Goal: Task Accomplishment & Management: Manage account settings

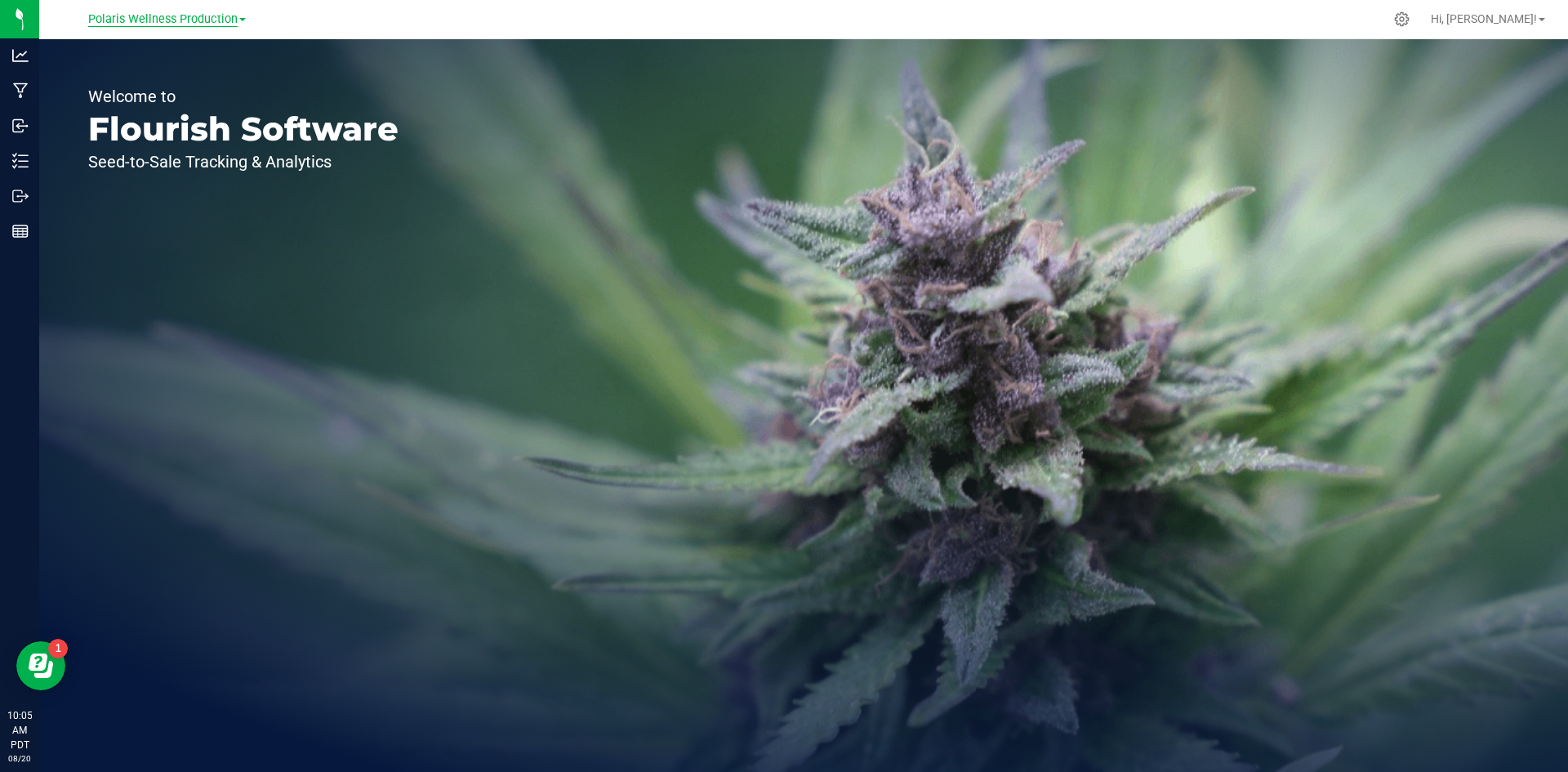
click at [220, 16] on span "Polaris Wellness Production" at bounding box center [163, 19] width 150 height 15
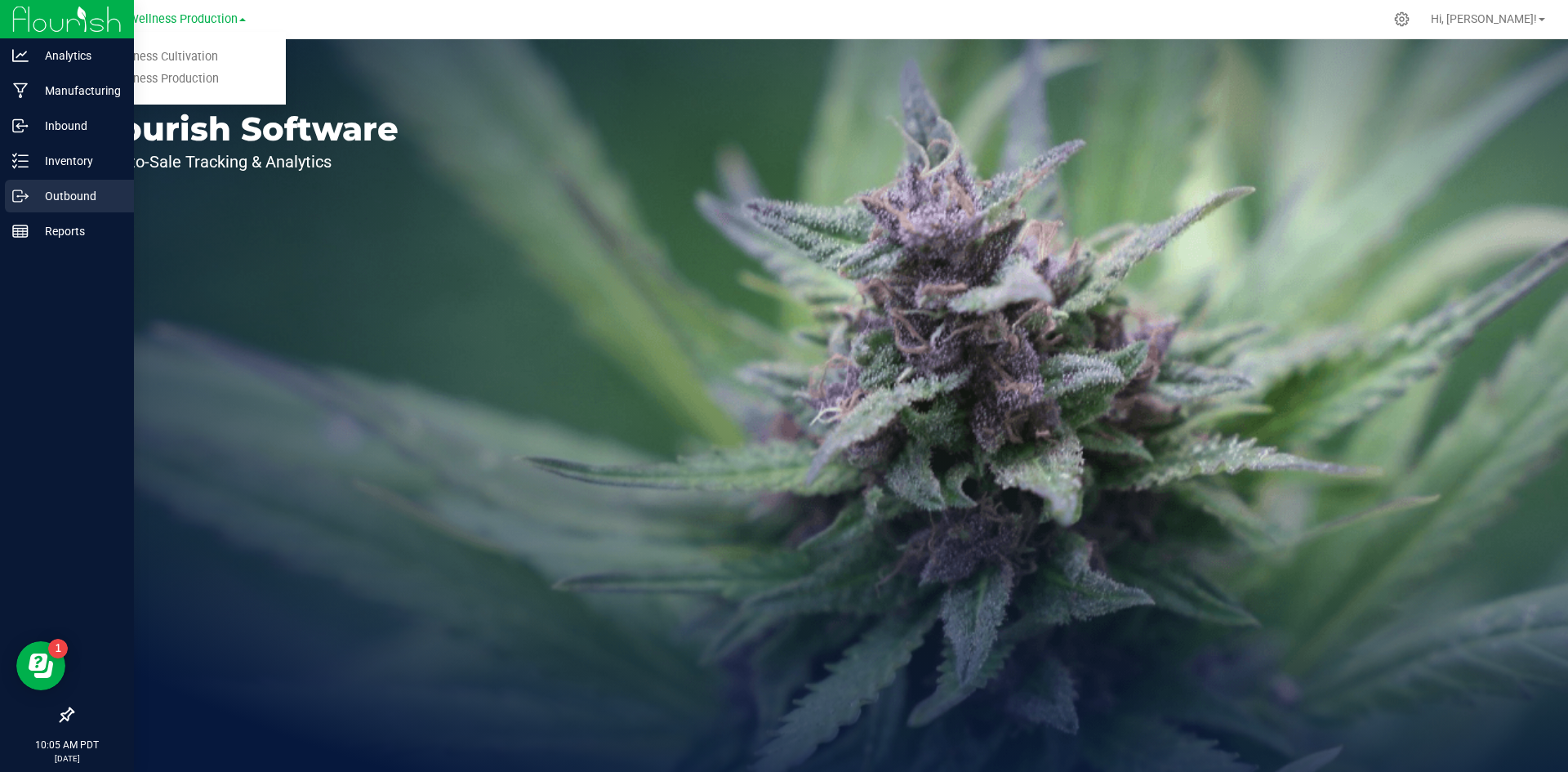
click at [42, 200] on p "Outbound" at bounding box center [78, 196] width 98 height 19
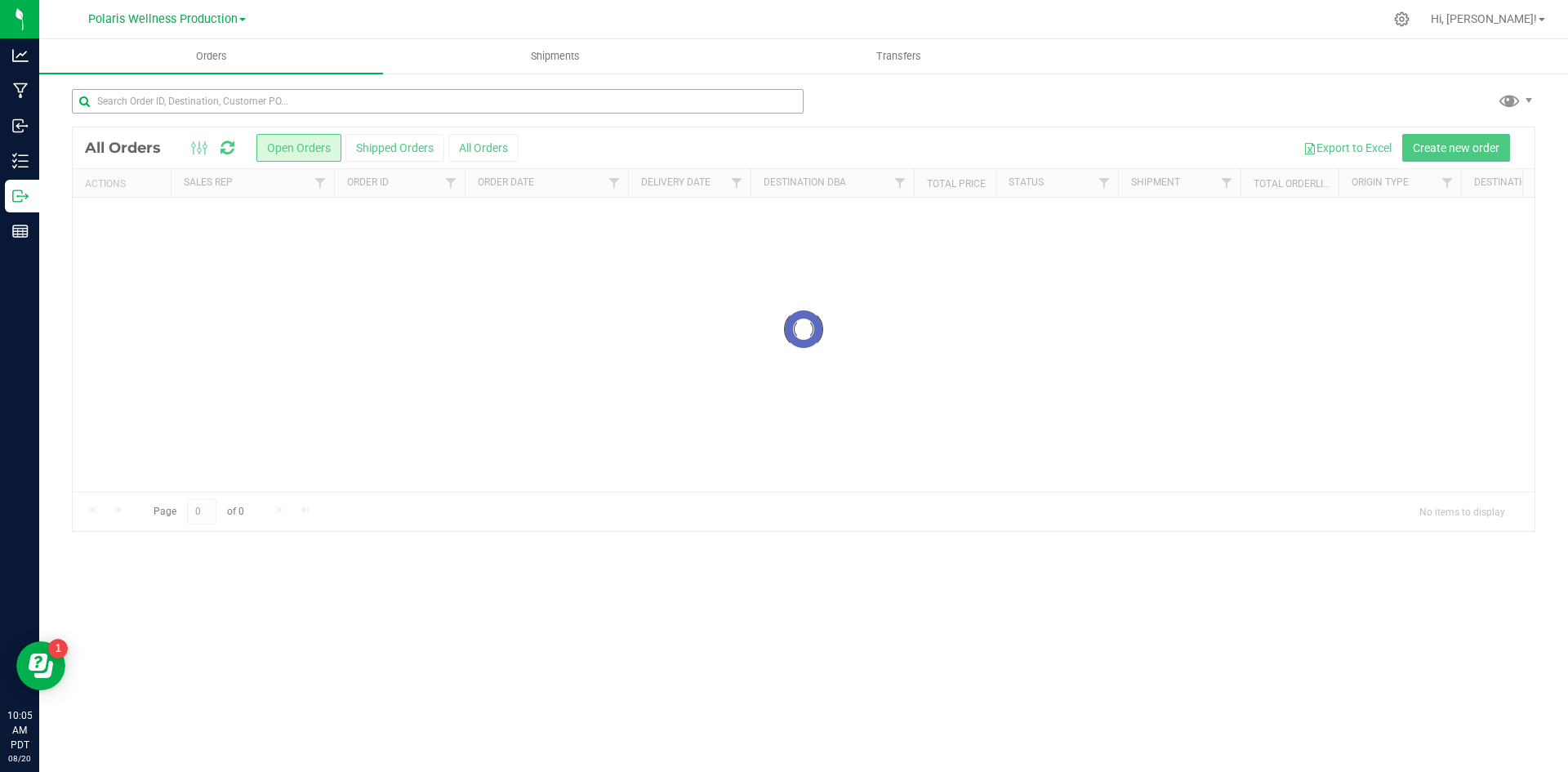
click at [168, 114] on div at bounding box center [438, 107] width 732 height 37
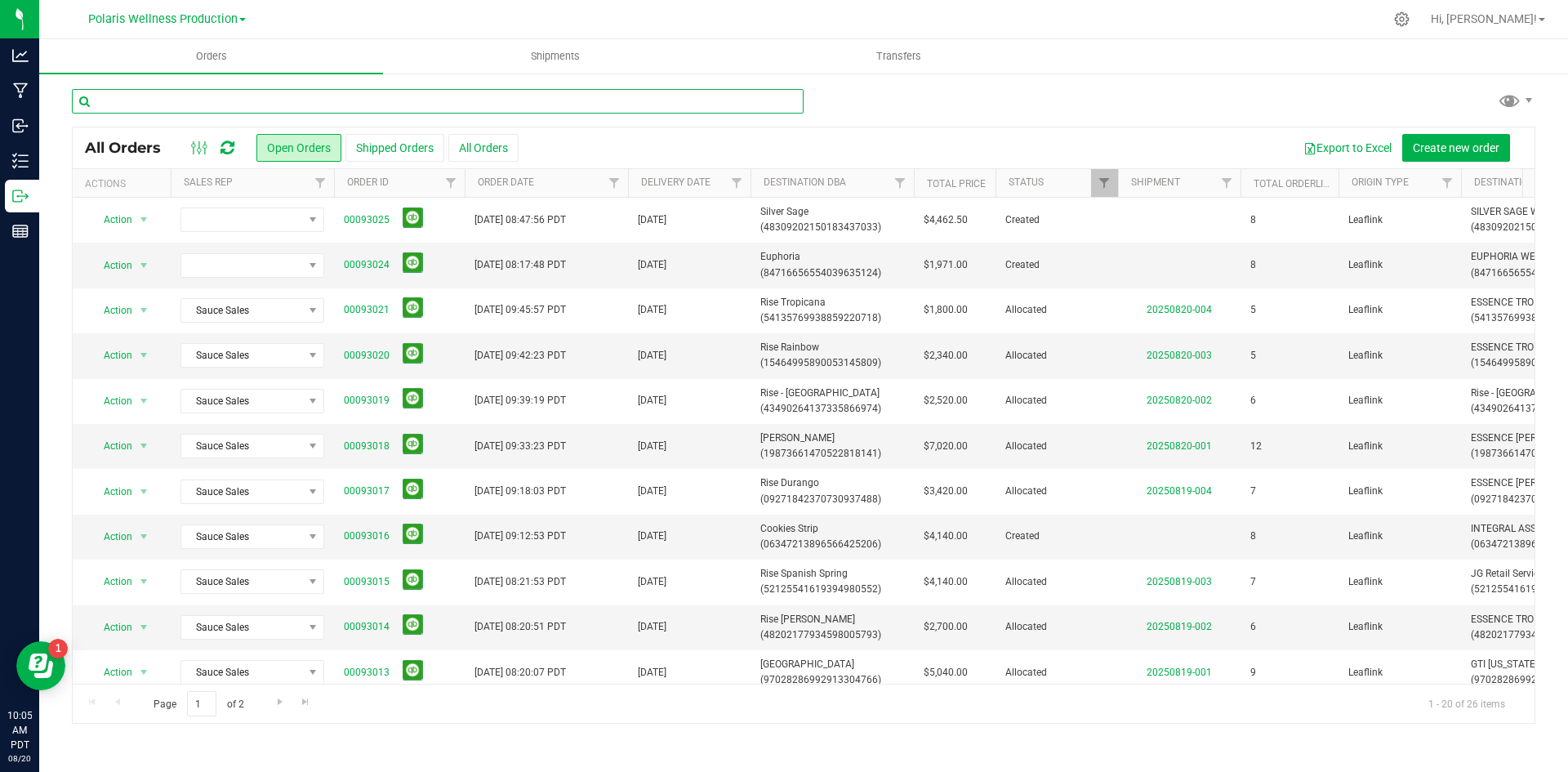
click at [608, 110] on input "text" at bounding box center [438, 101] width 732 height 24
type input "Rise"
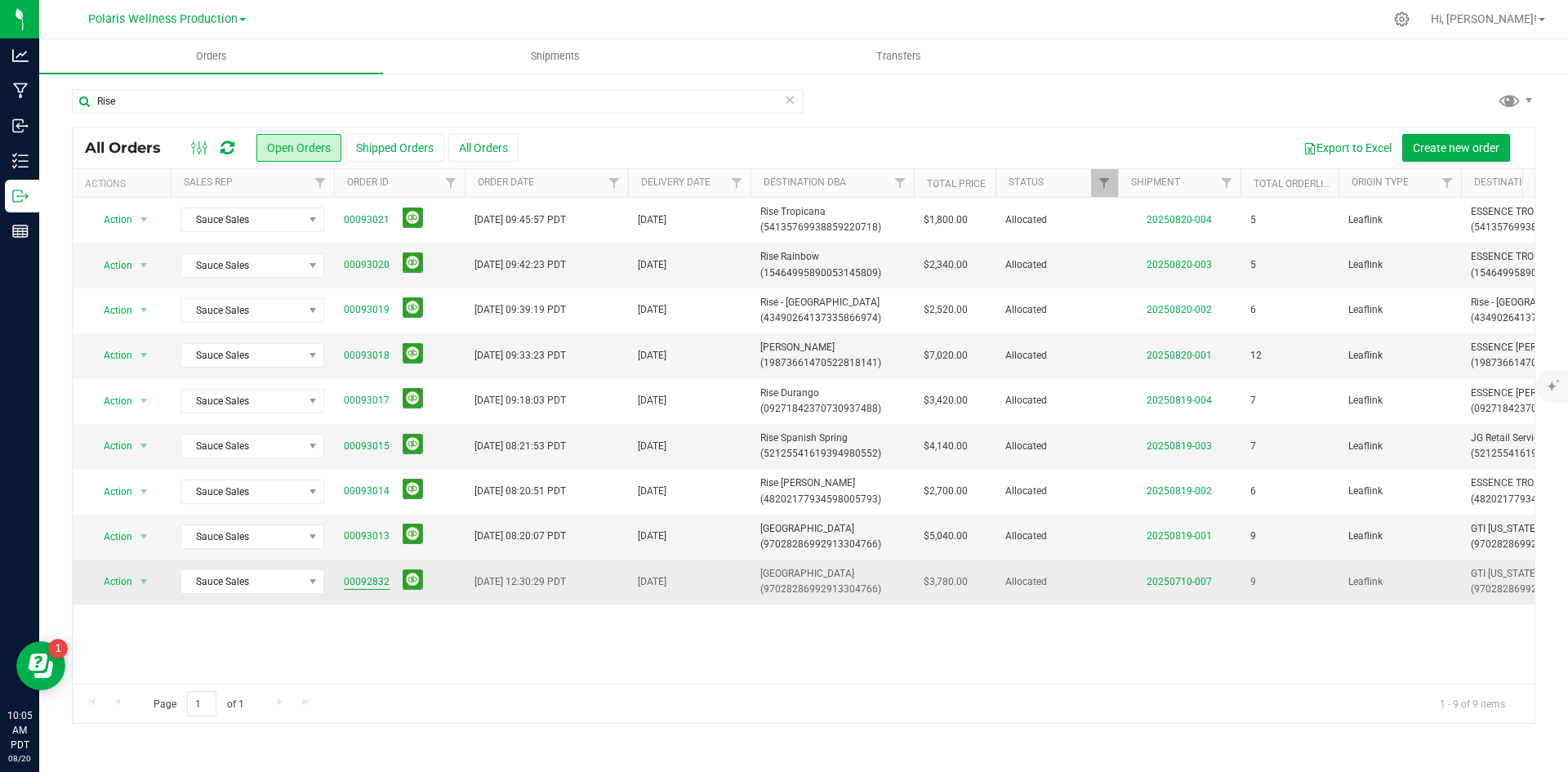
click at [372, 584] on link "00092832" at bounding box center [367, 582] width 45 height 16
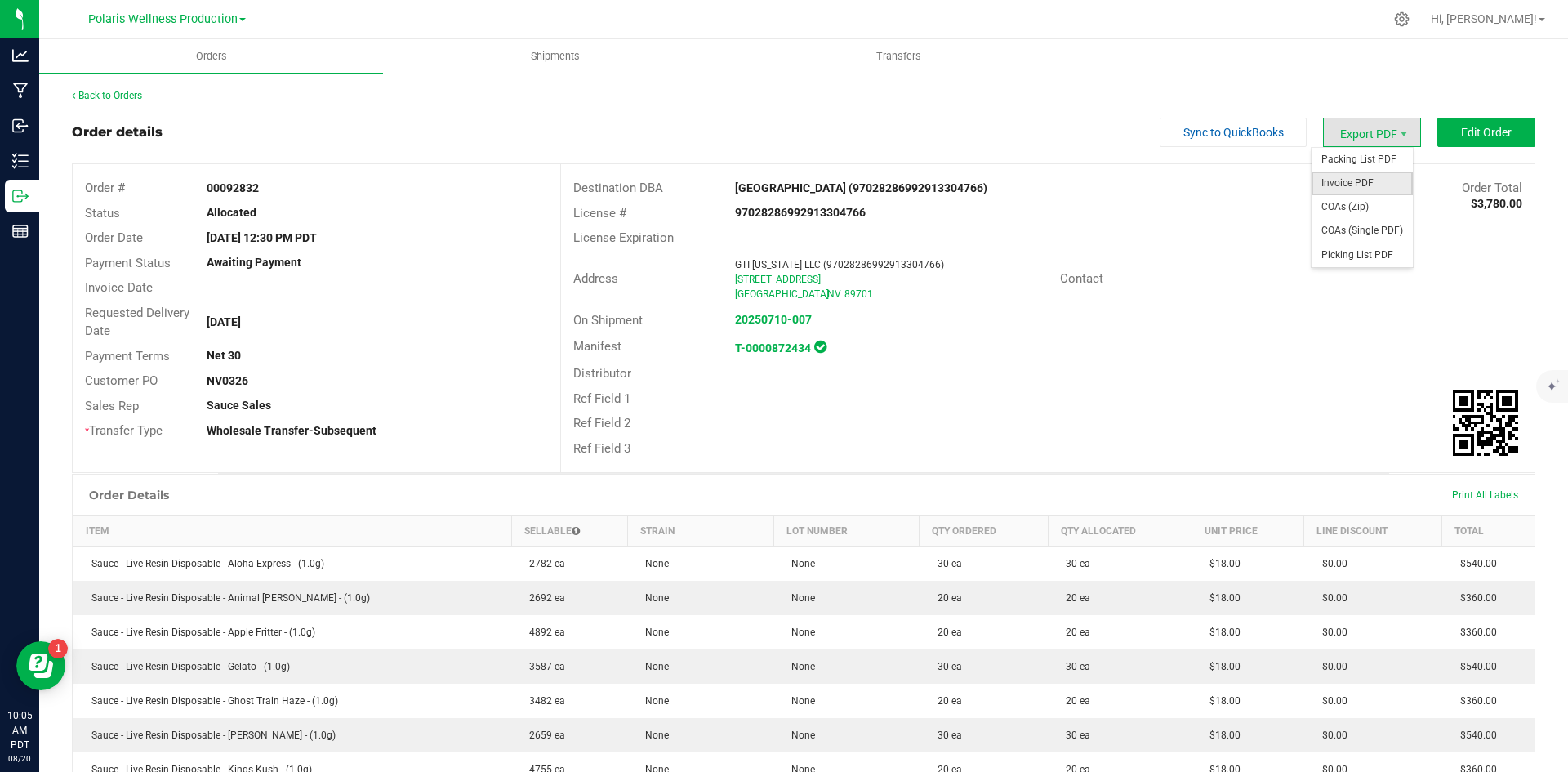
click at [1348, 181] on span "Invoice PDF" at bounding box center [1362, 183] width 101 height 24
click at [136, 94] on link "Back to Orders" at bounding box center [106, 95] width 71 height 11
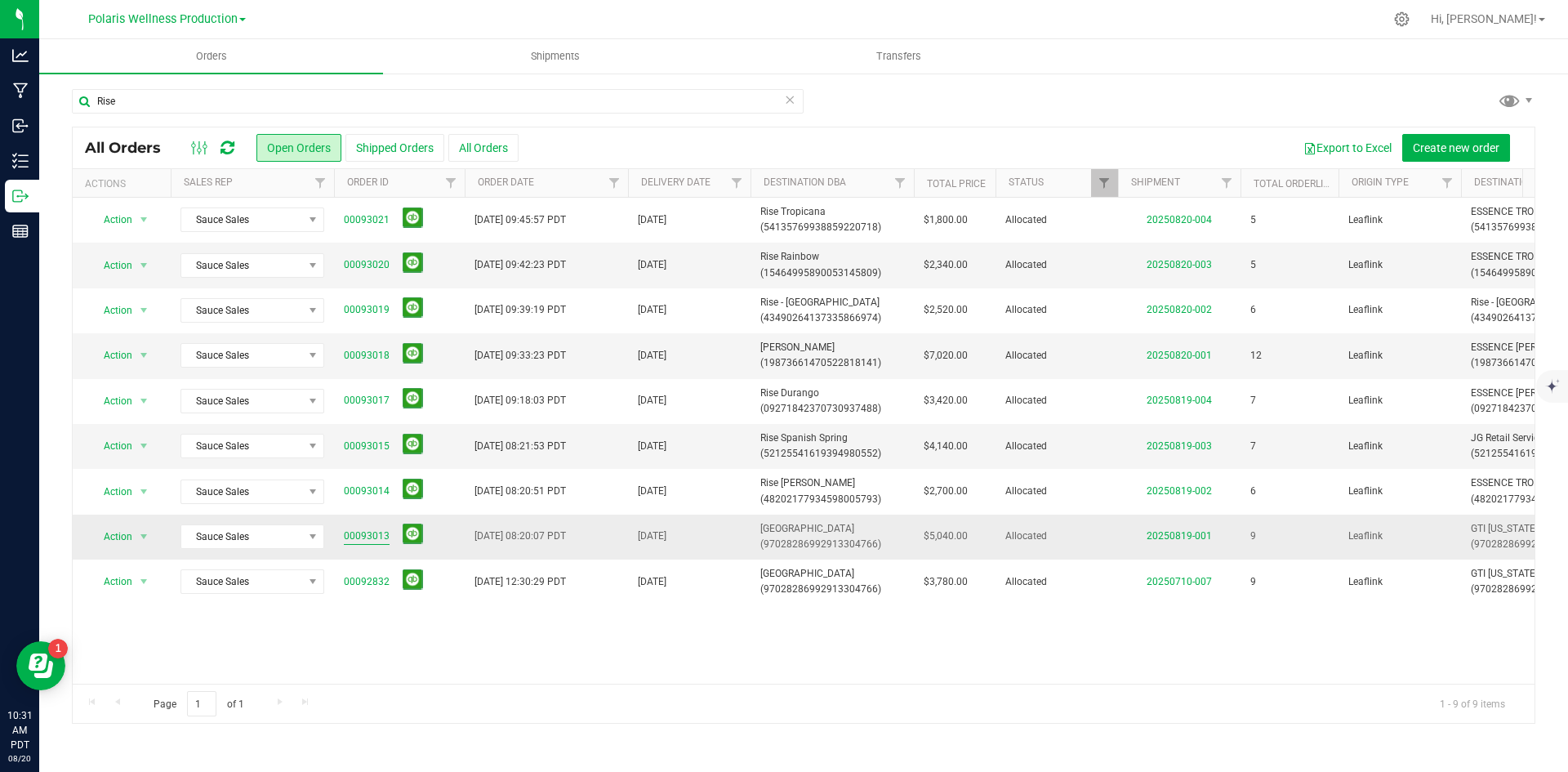
click at [355, 528] on link "00093013" at bounding box center [367, 536] width 45 height 16
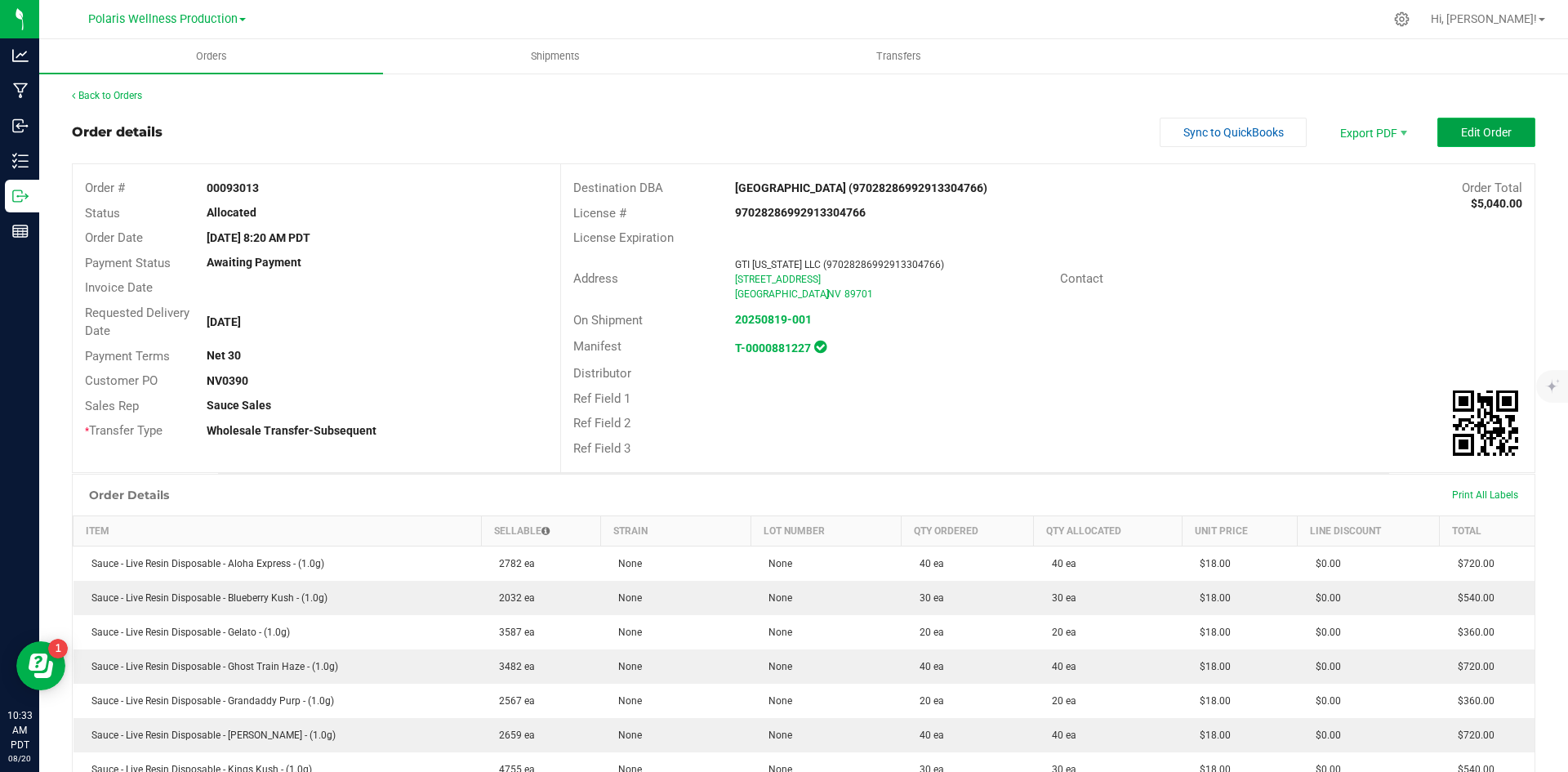
click at [1462, 132] on span "Edit Order" at bounding box center [1487, 132] width 51 height 13
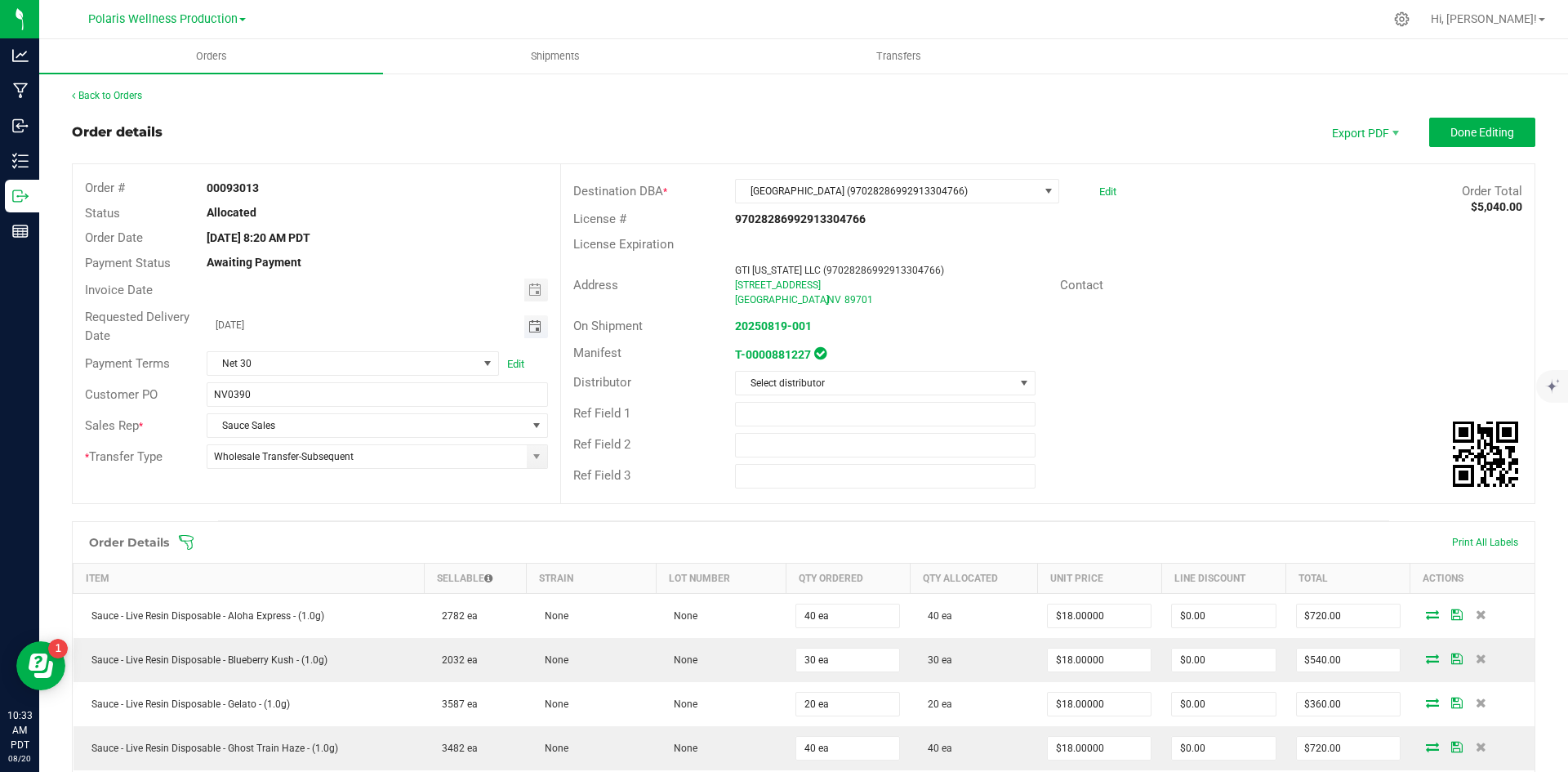
click at [533, 325] on span "Toggle calendar" at bounding box center [534, 326] width 13 height 13
click at [384, 510] on span "28" at bounding box center [375, 513] width 24 height 25
type input "[DATE]"
click at [1475, 139] on span "Done Editing" at bounding box center [1483, 132] width 64 height 13
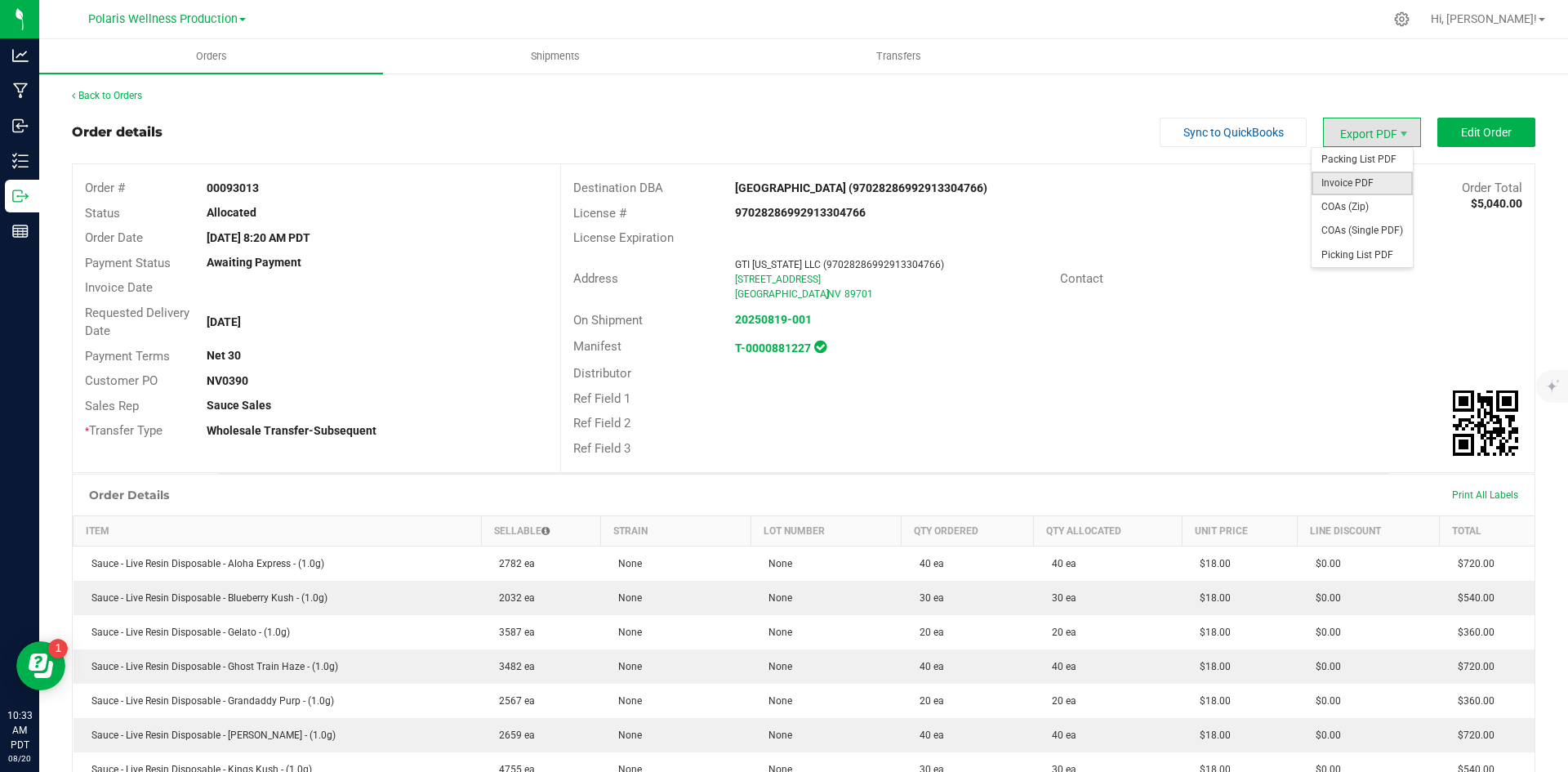
click at [1370, 174] on span "Invoice PDF" at bounding box center [1362, 183] width 101 height 24
